Goal: Task Accomplishment & Management: Manage account settings

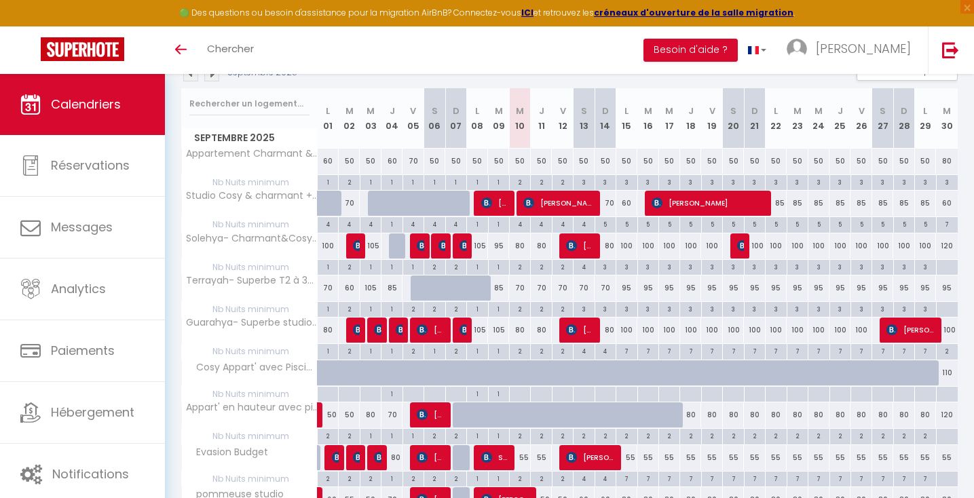
click at [527, 267] on div "2" at bounding box center [520, 266] width 20 height 13
type input "2"
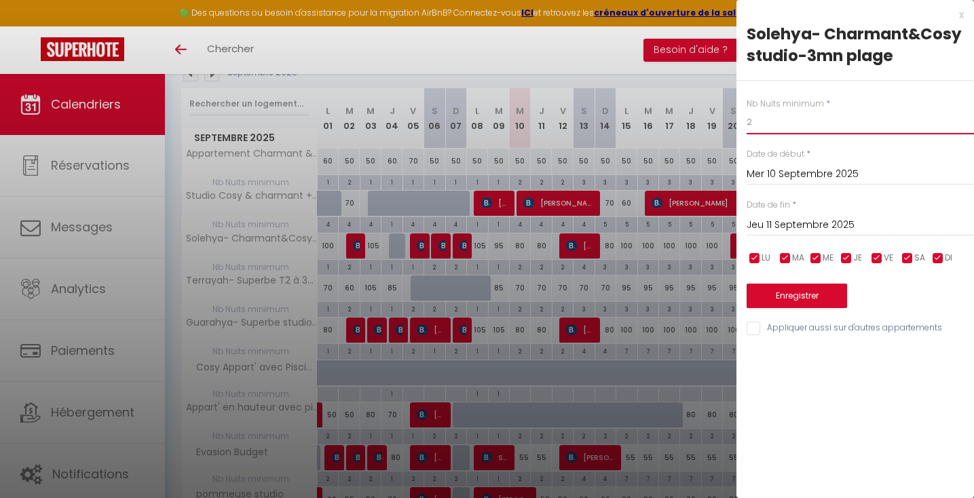
click at [752, 126] on input "2" at bounding box center [860, 122] width 227 height 24
type input "1"
click at [784, 304] on button "Enregistrer" at bounding box center [797, 296] width 100 height 24
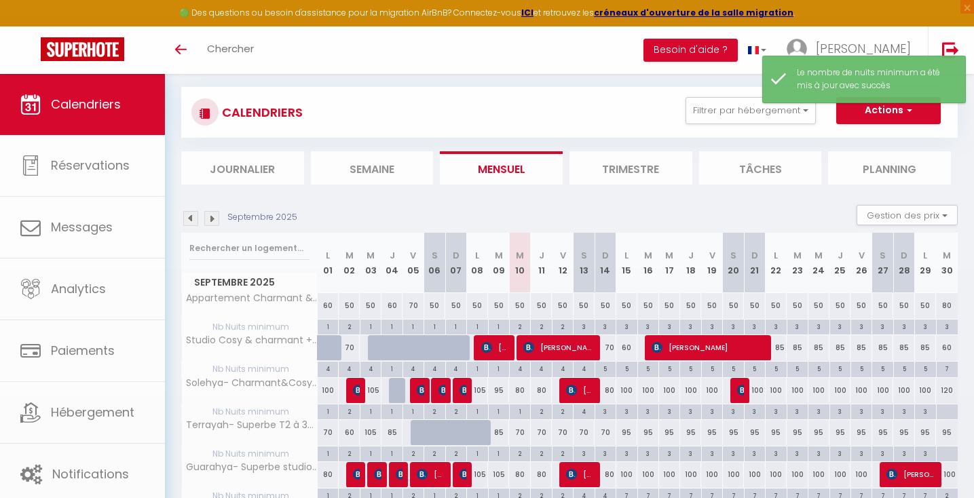
scroll to position [219, 0]
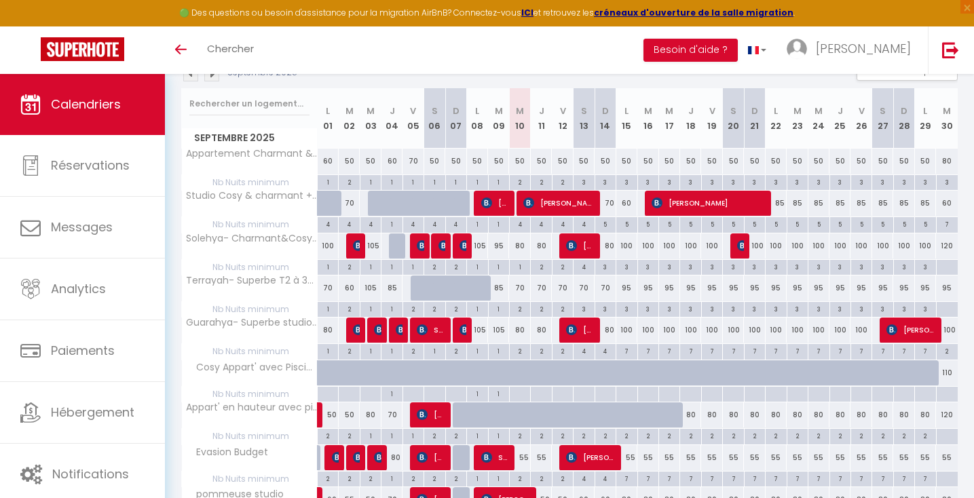
click at [521, 307] on div "2" at bounding box center [520, 308] width 20 height 13
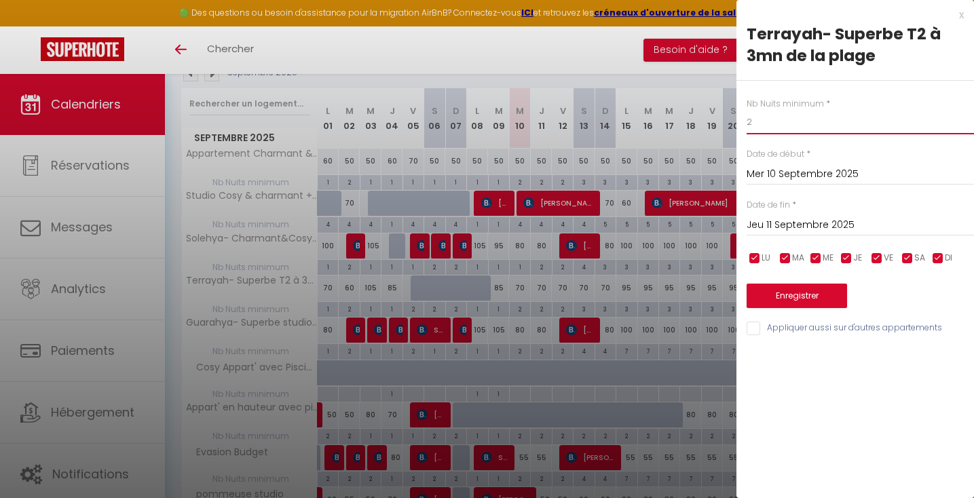
click at [757, 119] on input "2" at bounding box center [860, 122] width 227 height 24
type input "1"
click at [835, 297] on button "Enregistrer" at bounding box center [797, 296] width 100 height 24
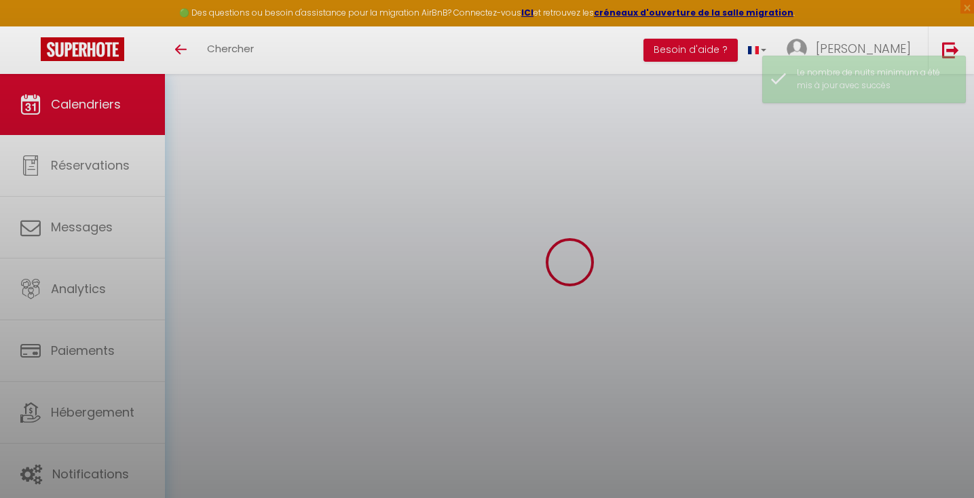
scroll to position [219, 0]
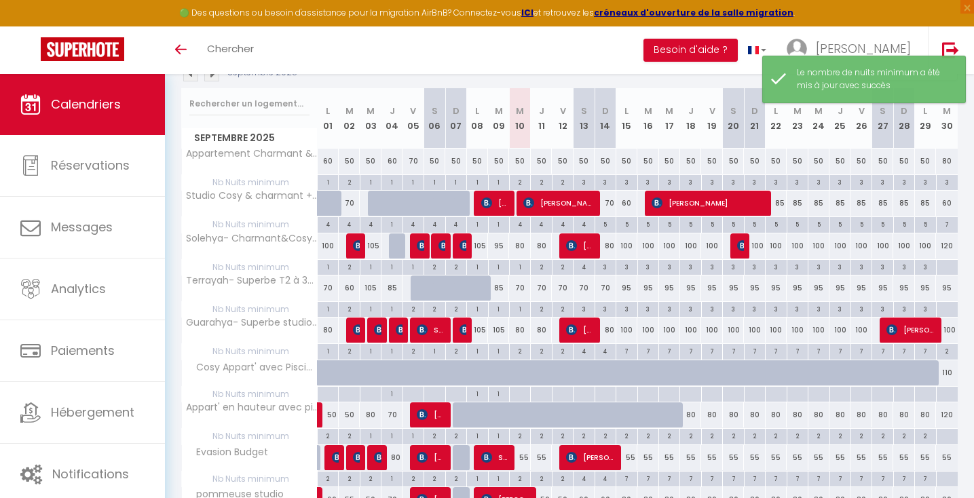
click at [523, 346] on div "2" at bounding box center [520, 350] width 20 height 13
type input "2"
type input "Mer 10 Septembre 2025"
type input "Jeu 11 Septembre 2025"
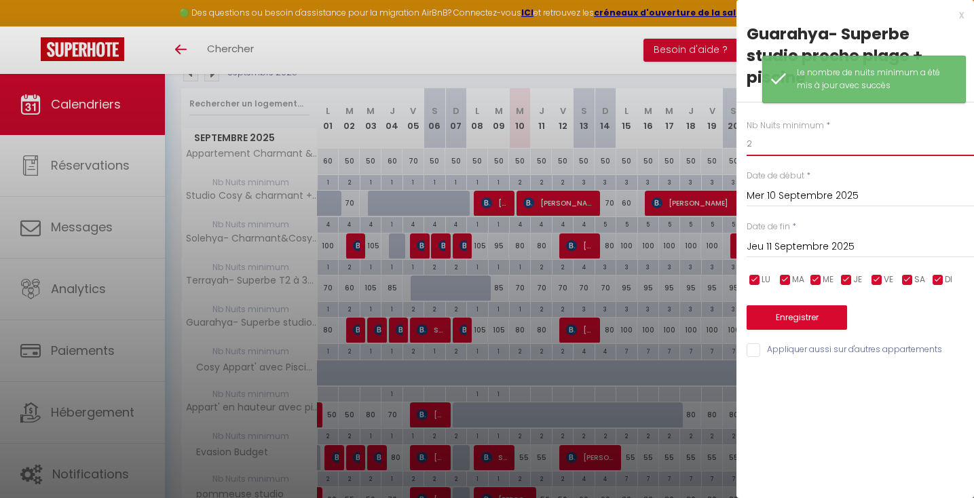
click at [774, 132] on input "2" at bounding box center [860, 144] width 227 height 24
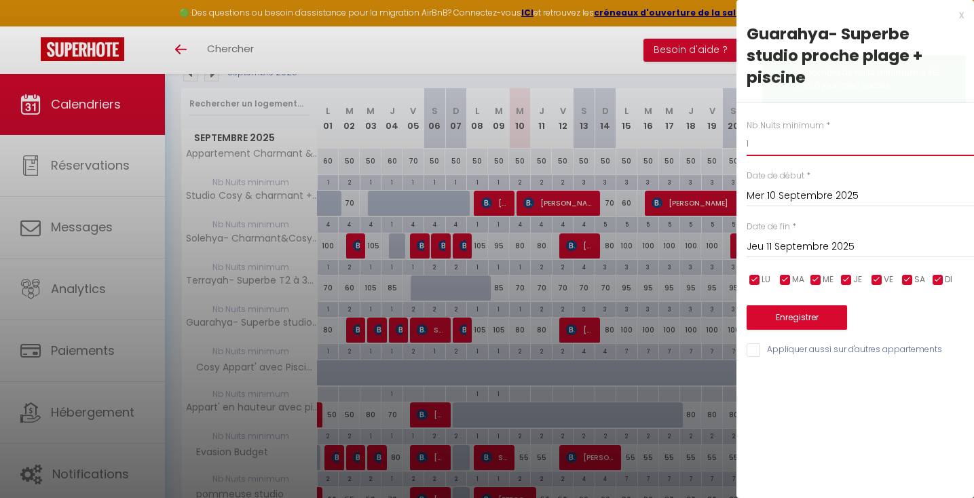
type input "1"
click at [792, 306] on button "Enregistrer" at bounding box center [797, 318] width 100 height 24
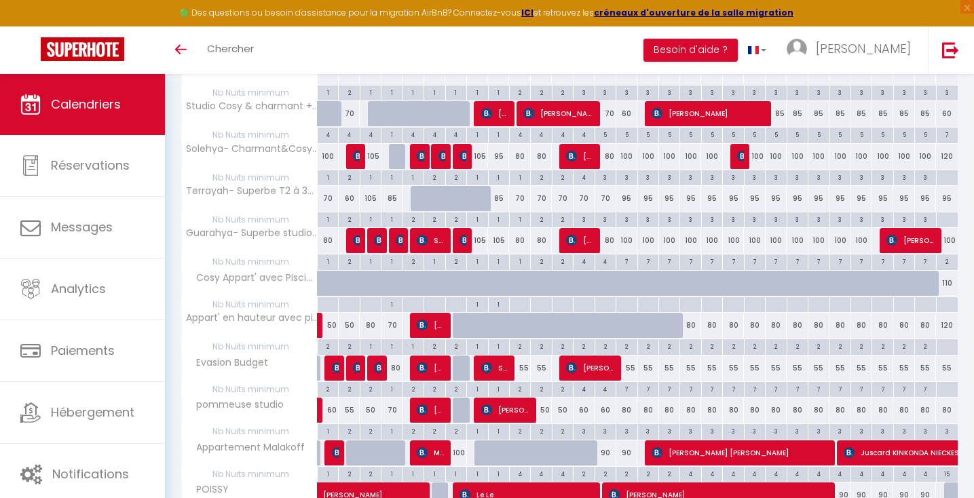
scroll to position [310, 0]
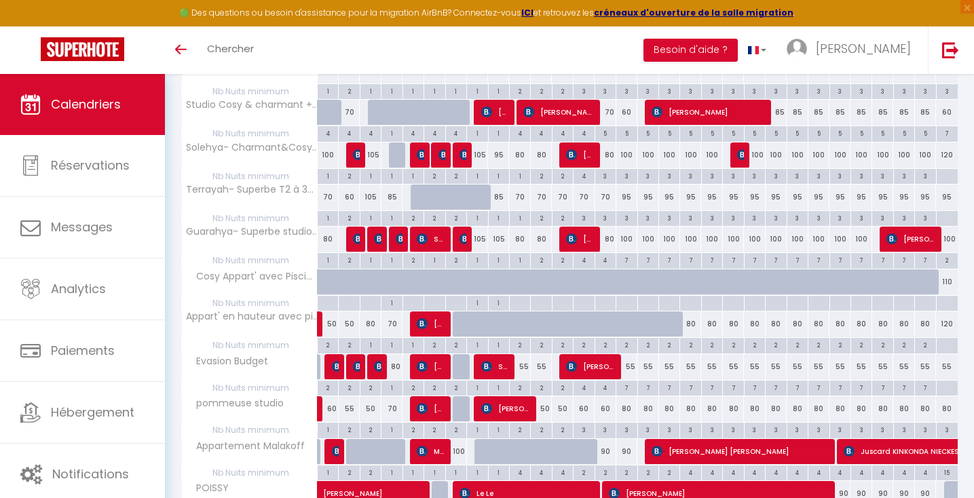
click at [627, 384] on div "7" at bounding box center [627, 387] width 20 height 13
type input "7"
type input "Lun 15 Septembre 2025"
type input "[DATE]"
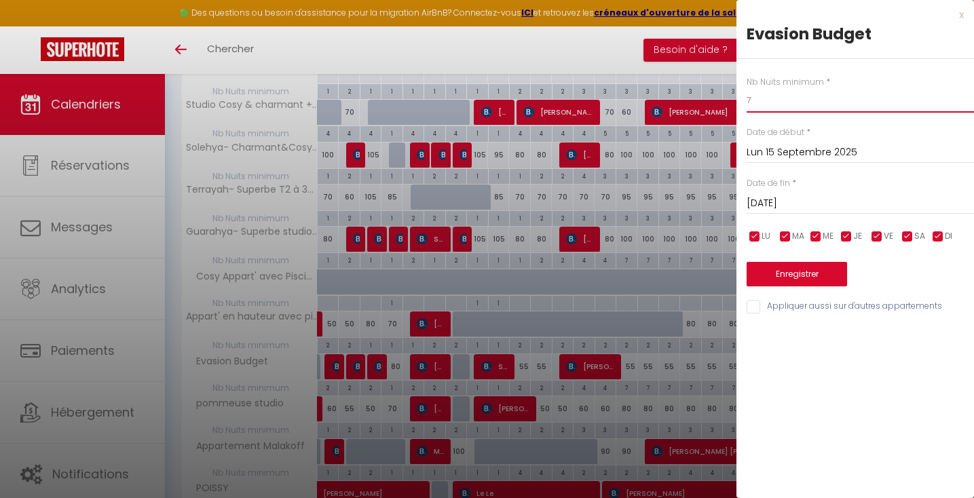
click at [763, 107] on input "7" at bounding box center [860, 100] width 227 height 24
type input "3"
click at [763, 197] on input "[DATE]" at bounding box center [860, 204] width 227 height 18
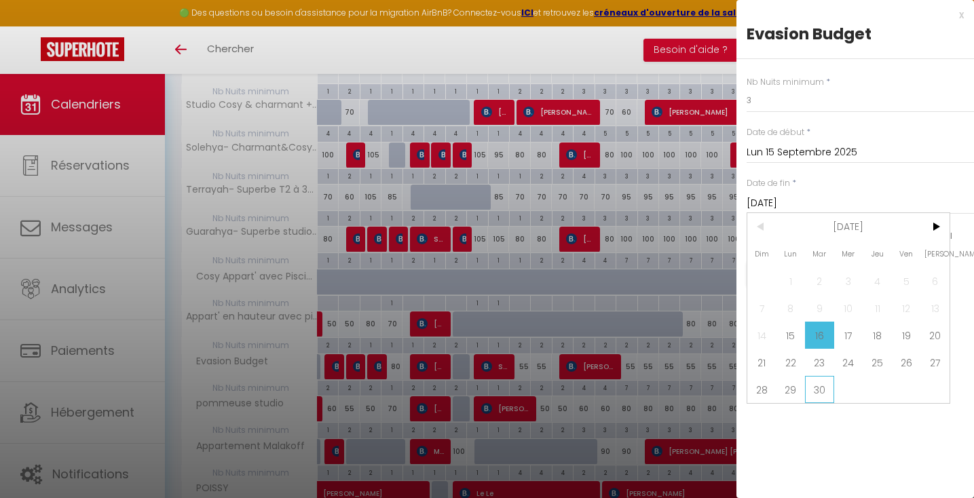
click at [815, 399] on span "30" at bounding box center [819, 389] width 29 height 27
type input "[DATE]"
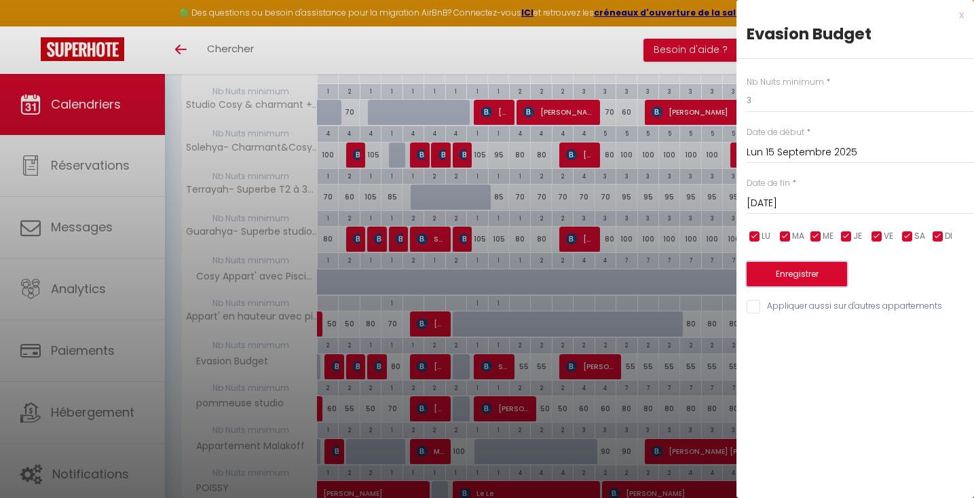
click at [791, 279] on button "Enregistrer" at bounding box center [797, 274] width 100 height 24
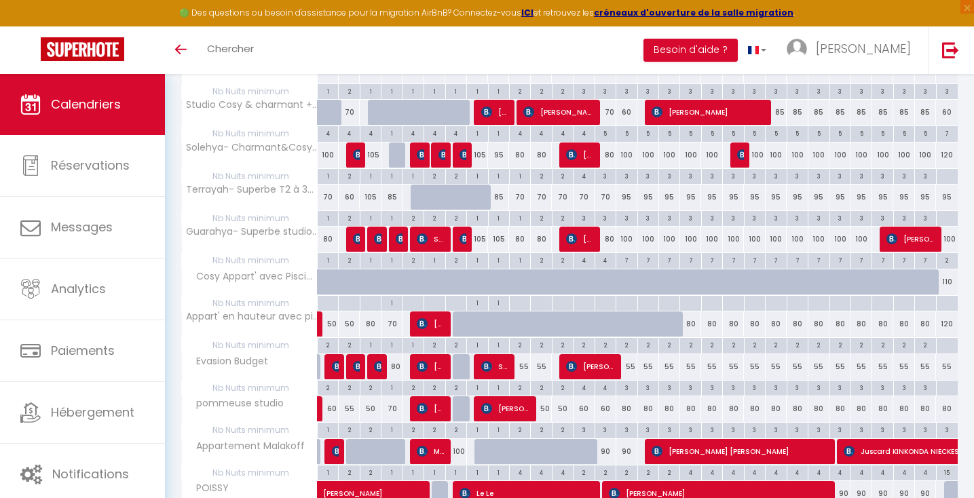
click at [623, 260] on div "7" at bounding box center [627, 259] width 20 height 13
type input "7"
type input "Lun 15 Septembre 2025"
type input "[DATE]"
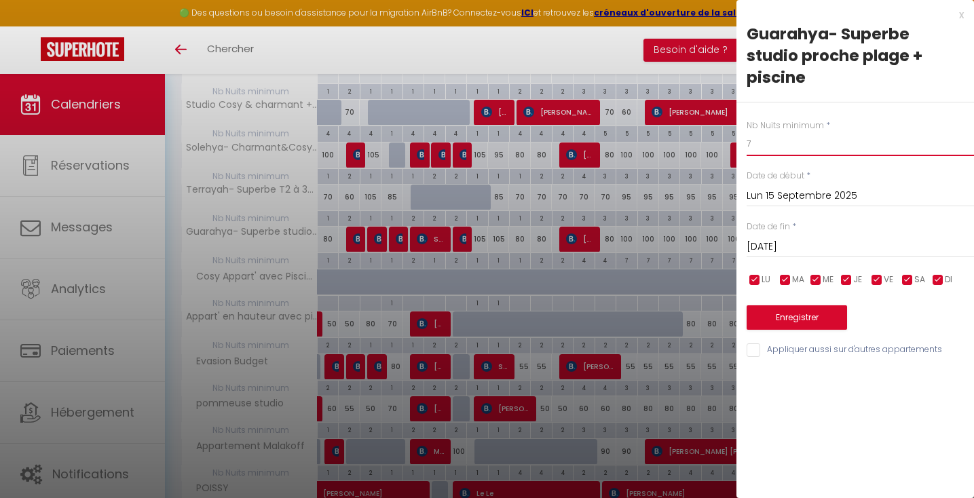
click at [763, 132] on input "7" at bounding box center [860, 144] width 227 height 24
type input "2"
click at [763, 234] on div "[DATE] < [DATE] > Dim Lun Mar Mer Jeu Ven Sam 1 2 3 4 5 6 7 8 9 10 11 12 13 14 …" at bounding box center [860, 246] width 227 height 24
click at [763, 238] on input "[DATE]" at bounding box center [860, 247] width 227 height 18
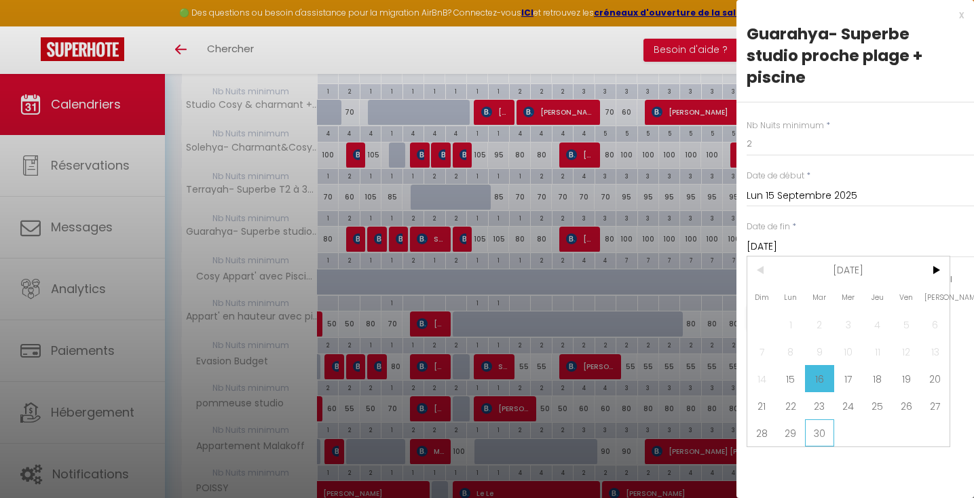
click at [821, 420] on span "30" at bounding box center [819, 433] width 29 height 27
type input "[DATE]"
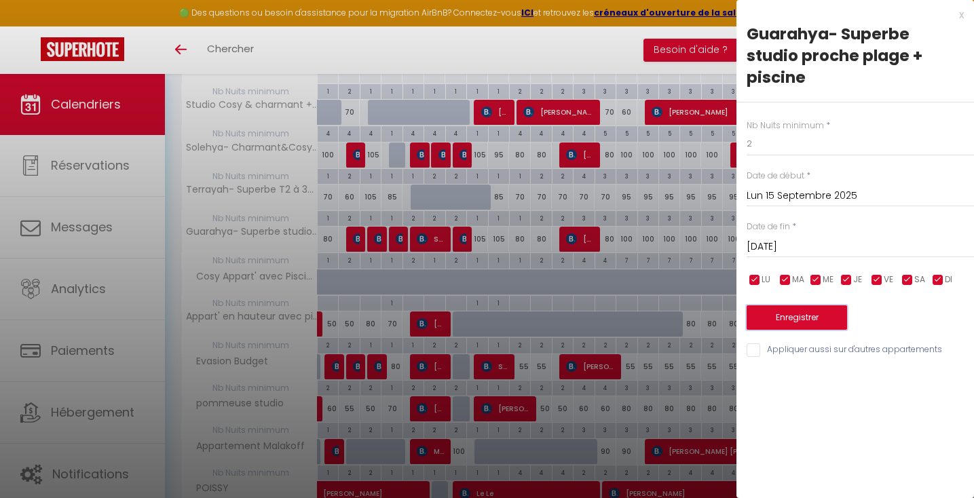
click at [807, 306] on button "Enregistrer" at bounding box center [797, 318] width 100 height 24
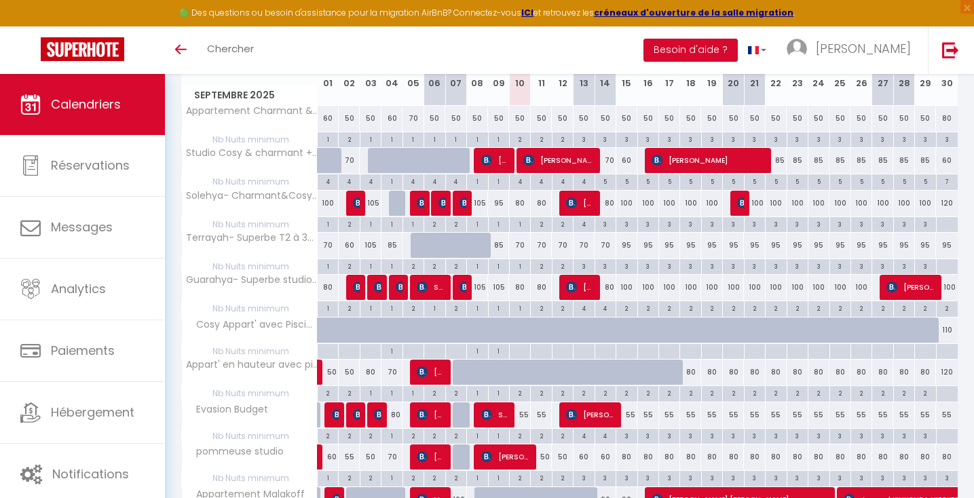
scroll to position [262, 0]
